Goal: Information Seeking & Learning: Check status

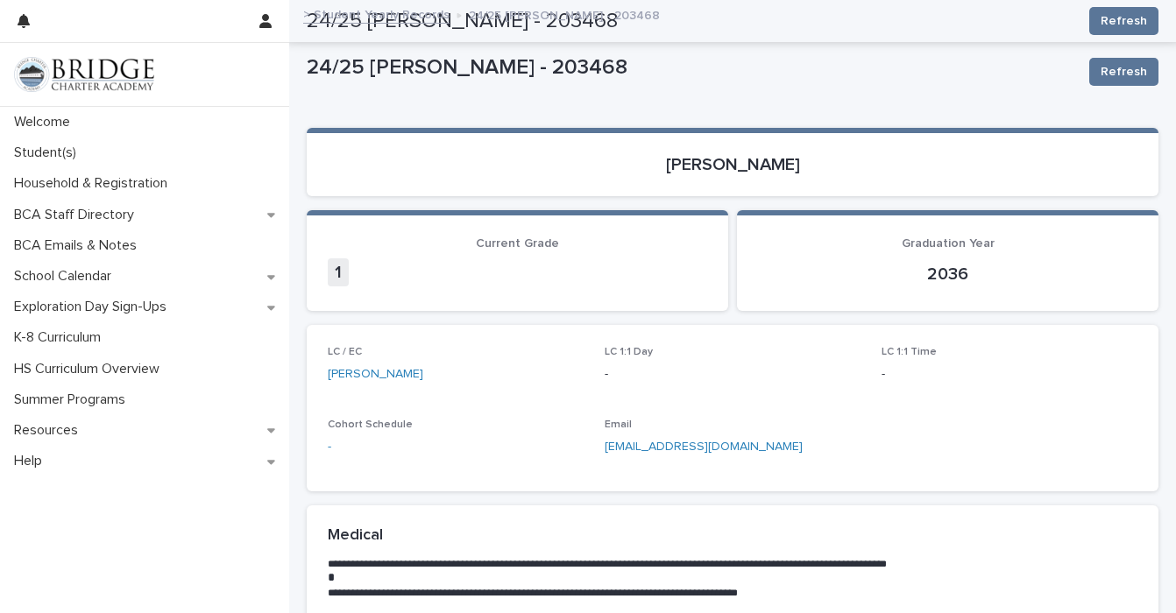
scroll to position [644, 0]
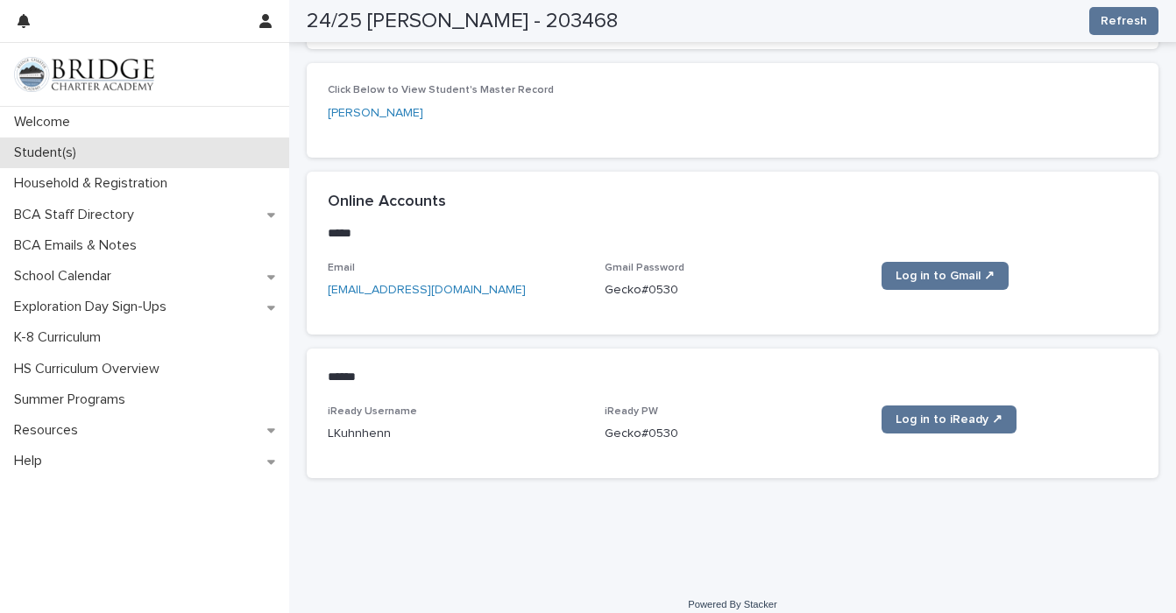
click at [60, 150] on p "Student(s)" at bounding box center [48, 153] width 83 height 17
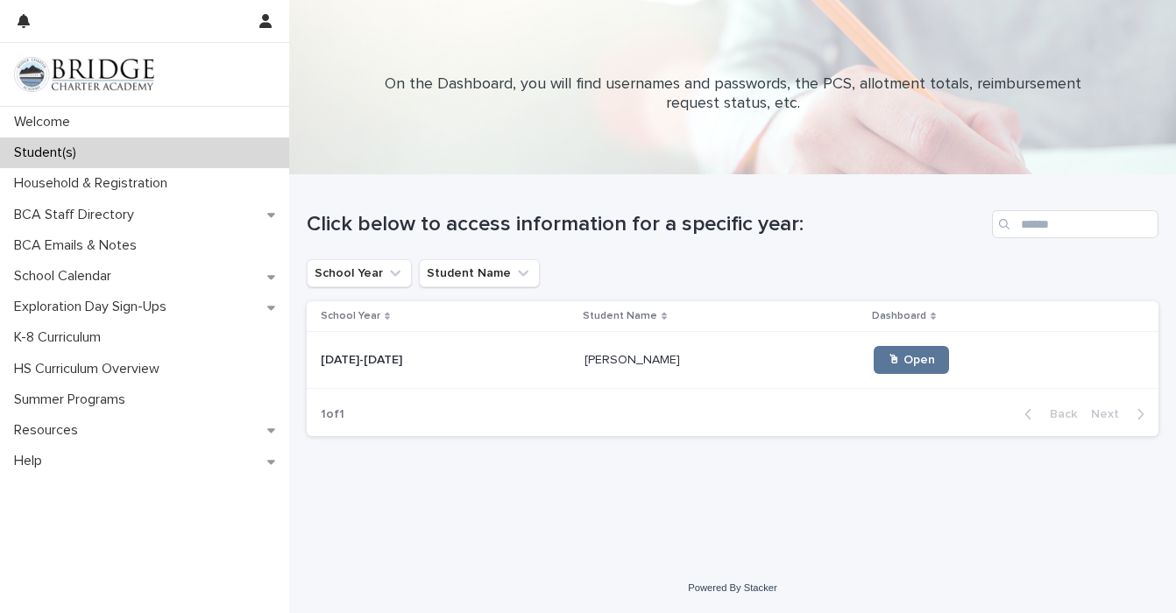
click at [359, 368] on p "[DATE]-[DATE]" at bounding box center [363, 359] width 85 height 18
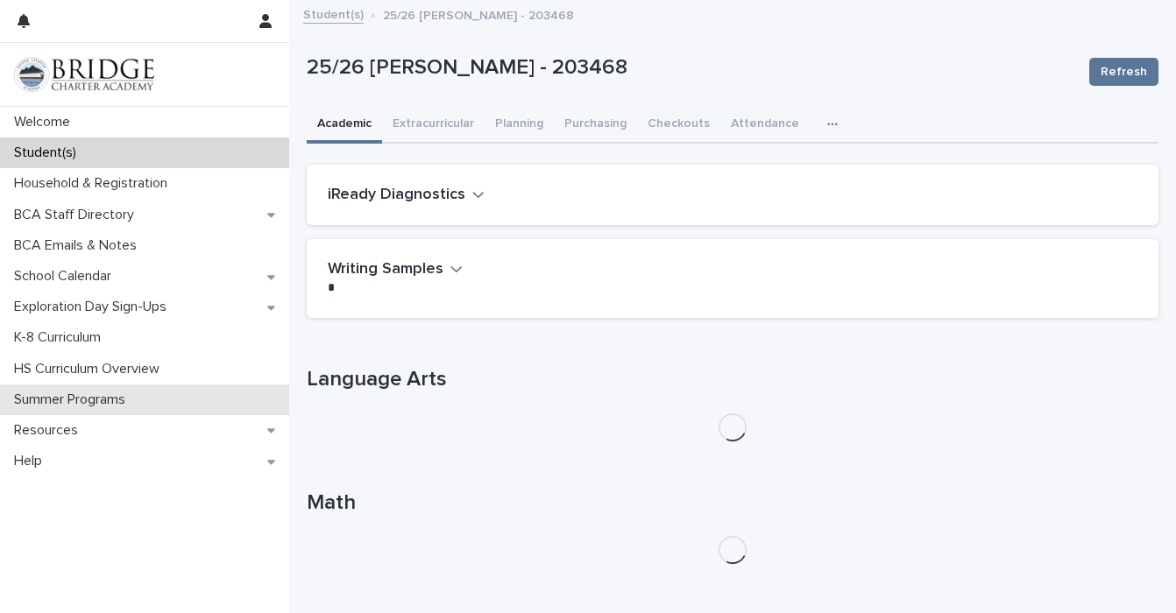
click at [121, 407] on p "Summer Programs" at bounding box center [73, 400] width 132 height 17
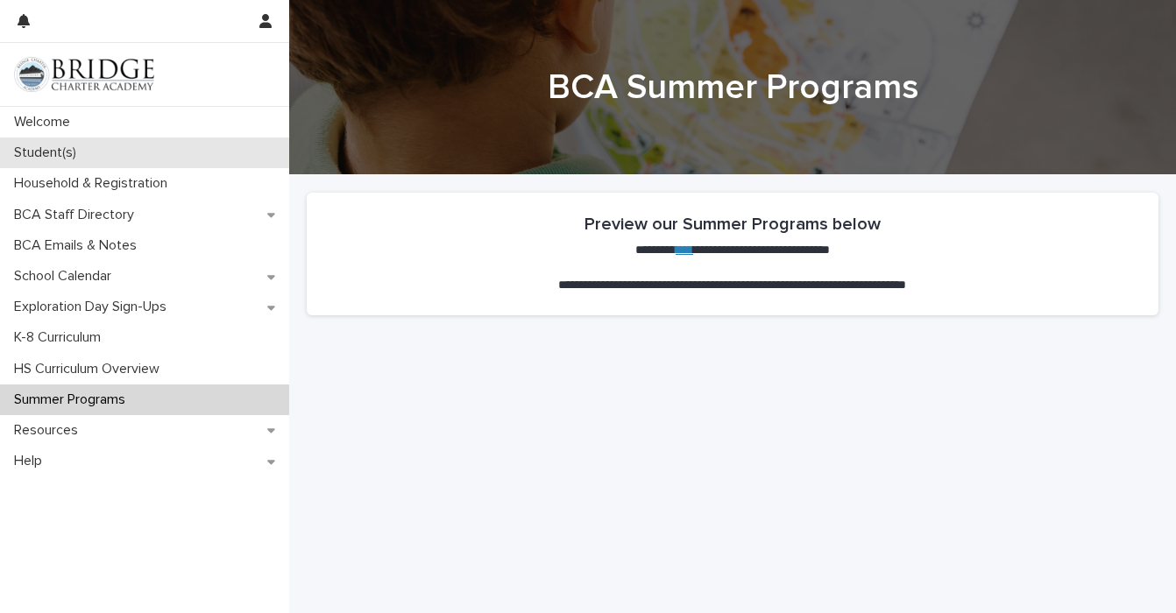
click at [54, 143] on div "Student(s)" at bounding box center [144, 153] width 289 height 31
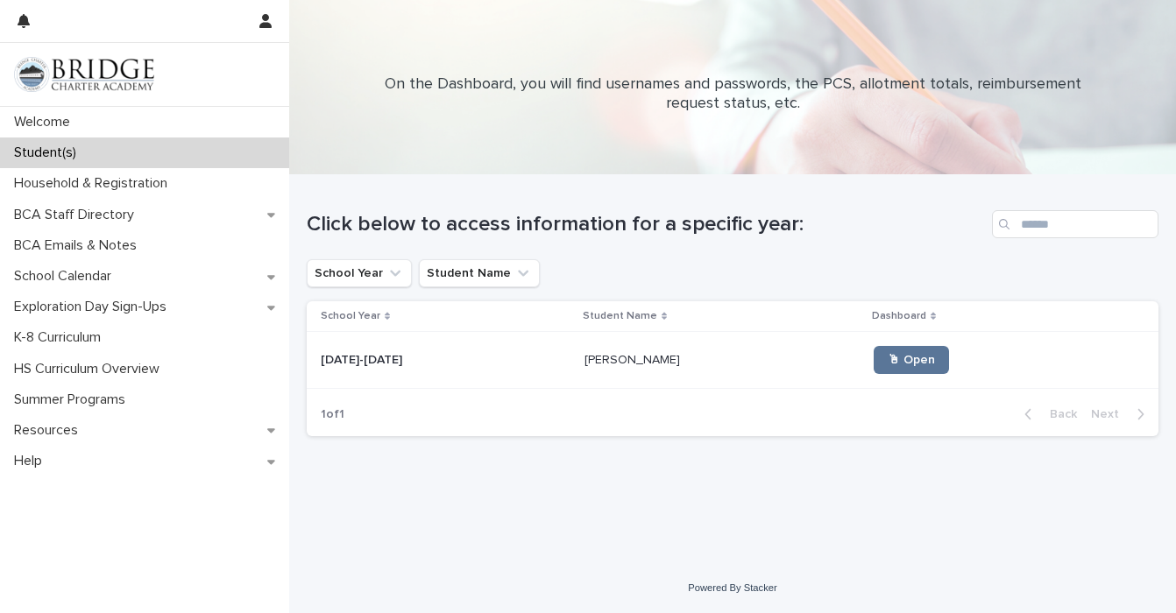
click at [430, 352] on div "[DATE]-[DATE] [DATE]-[DATE]" at bounding box center [446, 360] width 250 height 29
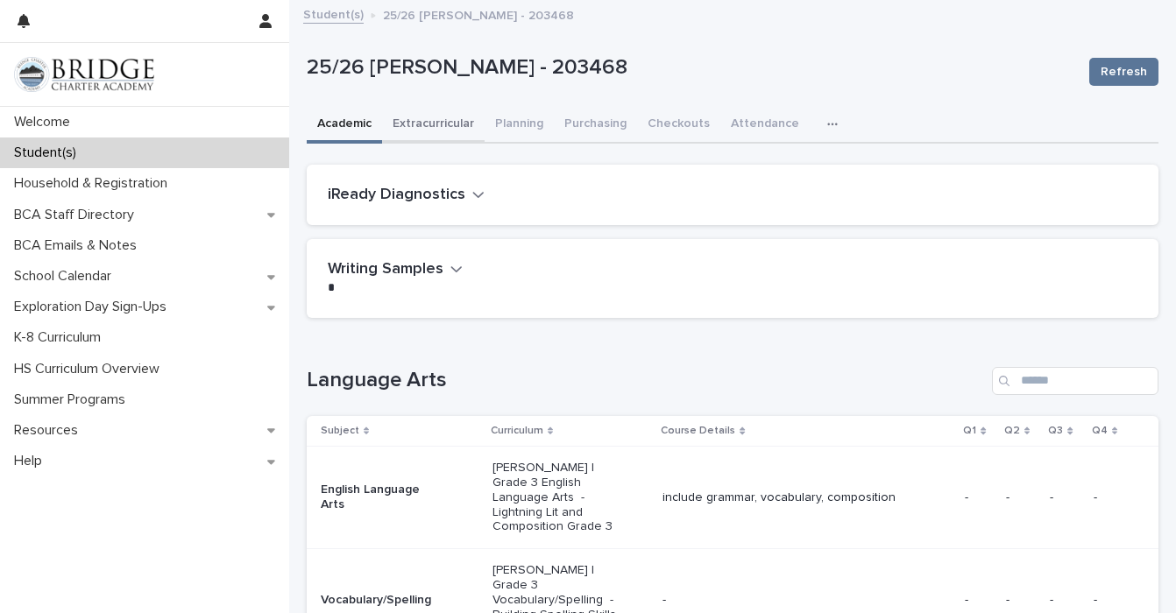
click at [446, 124] on button "Extracurricular" at bounding box center [433, 125] width 103 height 37
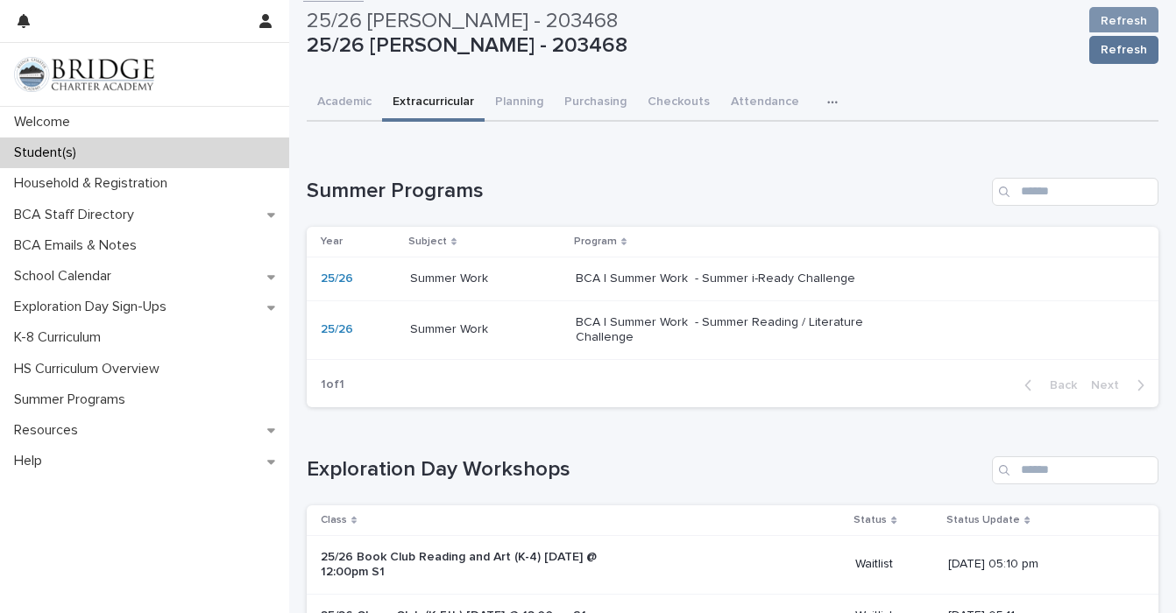
scroll to position [1, 0]
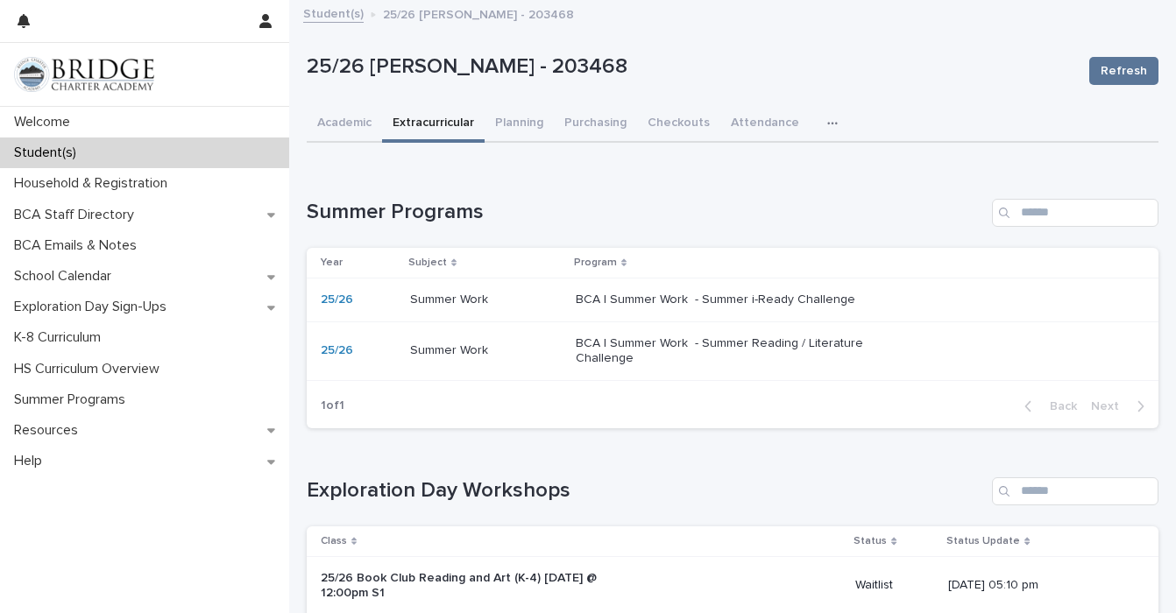
click at [441, 296] on p "Summer Work" at bounding box center [450, 298] width 81 height 18
